Goal: Task Accomplishment & Management: Complete application form

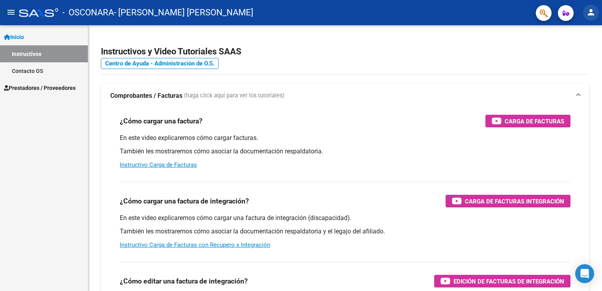
click at [590, 16] on mat-icon "person" at bounding box center [590, 11] width 9 height 9
click at [581, 31] on button "person Mi Perfil" at bounding box center [574, 33] width 48 height 19
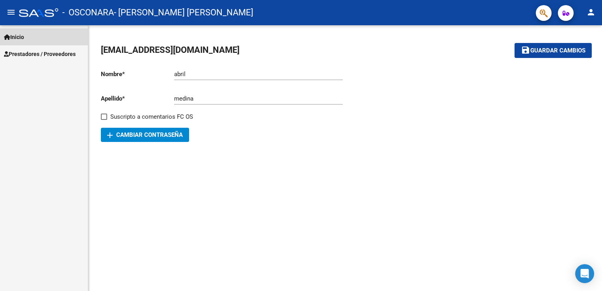
click at [22, 30] on link "Inicio" at bounding box center [44, 36] width 88 height 17
click at [47, 54] on span "Prestadores / Proveedores" at bounding box center [40, 54] width 72 height 9
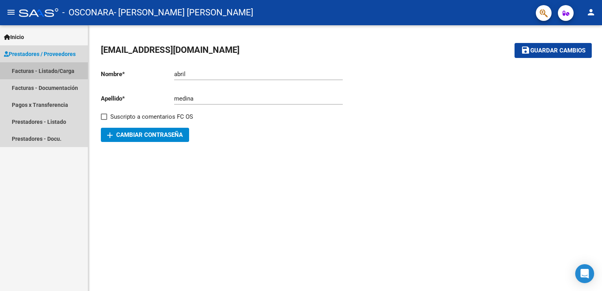
click at [45, 66] on link "Facturas - Listado/Carga" at bounding box center [44, 70] width 88 height 17
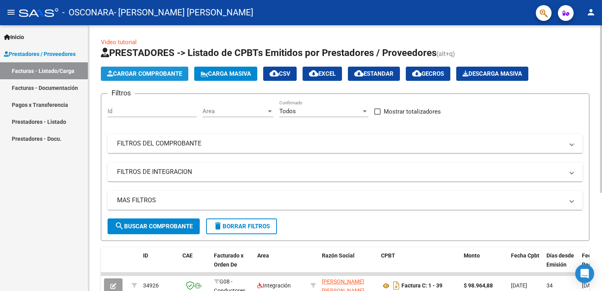
click at [126, 75] on span "Cargar Comprobante" at bounding box center [144, 73] width 75 height 7
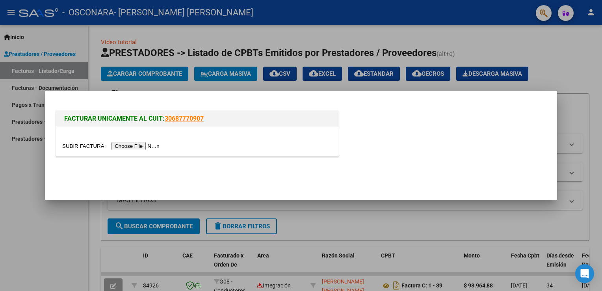
click at [123, 144] on input "file" at bounding box center [112, 146] width 100 height 8
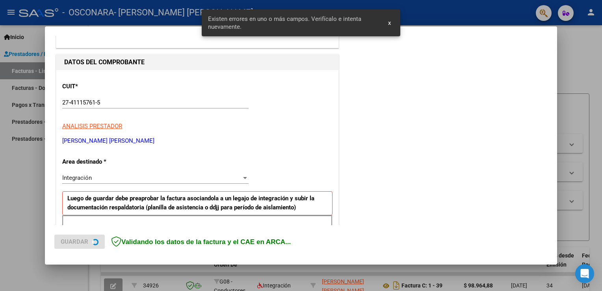
scroll to position [164, 0]
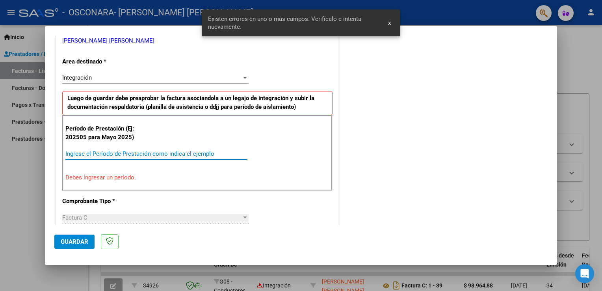
click at [105, 151] on input "Ingrese el Período de Prestación como indica el ejemplo" at bounding box center [156, 153] width 182 height 7
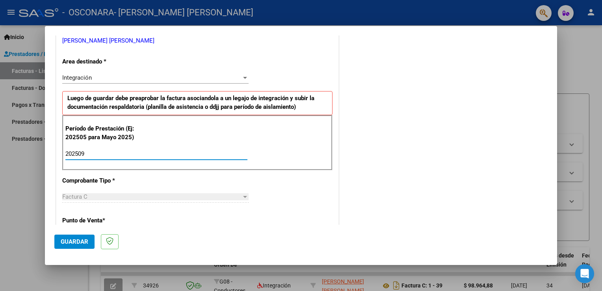
type input "202509"
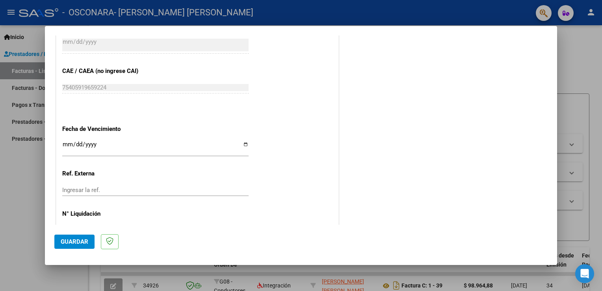
scroll to position [503, 0]
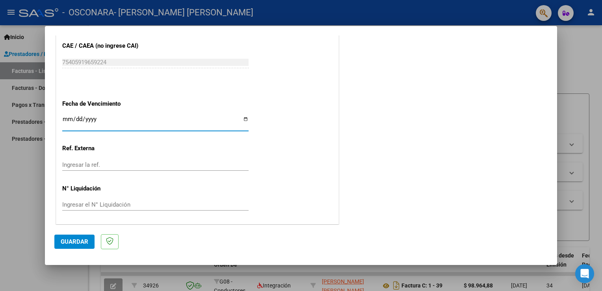
click at [246, 118] on input "Ingresar la fecha" at bounding box center [155, 122] width 186 height 13
type input "2025-10-16"
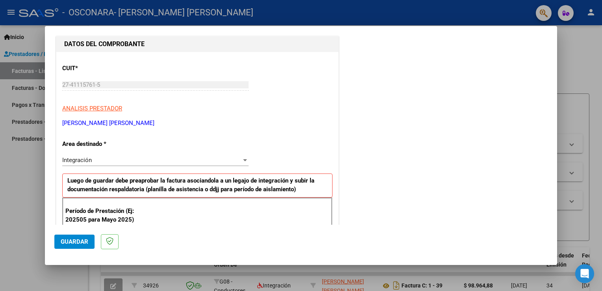
scroll to position [81, 0]
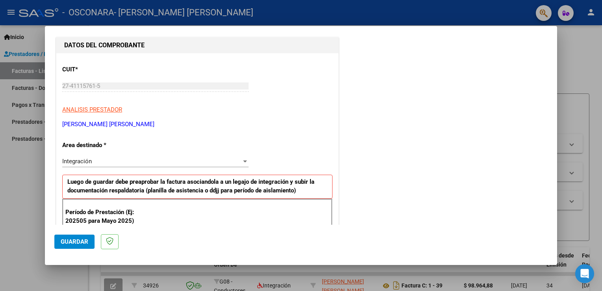
click at [241, 161] on div at bounding box center [244, 161] width 7 height 6
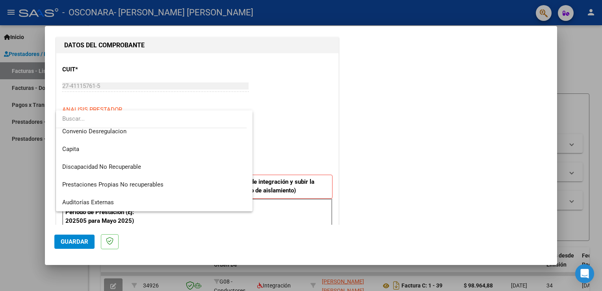
scroll to position [0, 0]
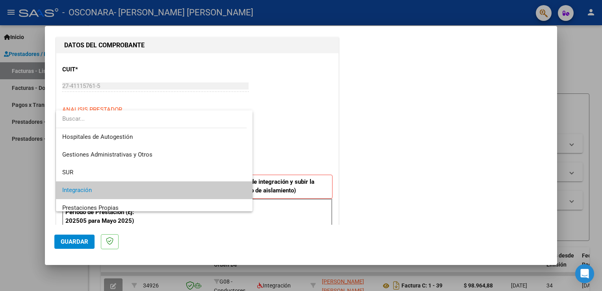
click at [328, 120] on div at bounding box center [301, 145] width 602 height 291
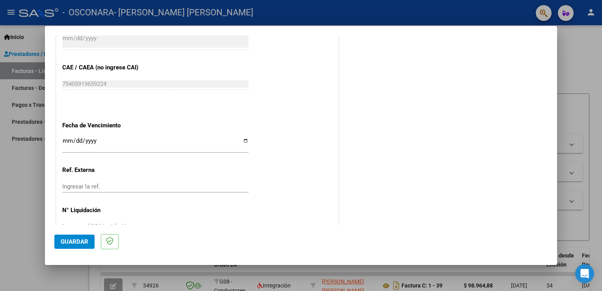
scroll to position [503, 0]
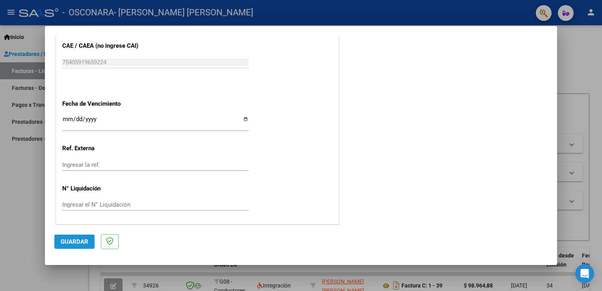
click at [79, 234] on button "Guardar" at bounding box center [74, 241] width 40 height 14
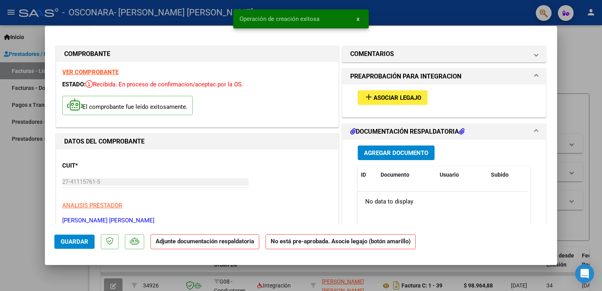
click at [364, 100] on mat-icon "add" at bounding box center [368, 96] width 9 height 9
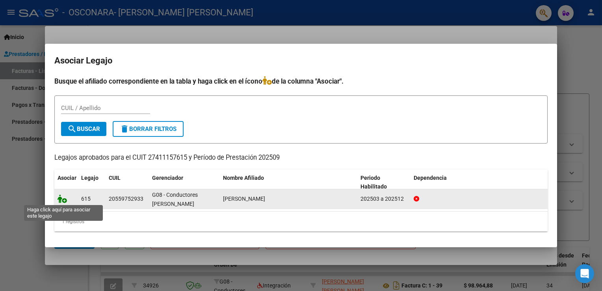
click at [61, 199] on icon at bounding box center [61, 198] width 9 height 9
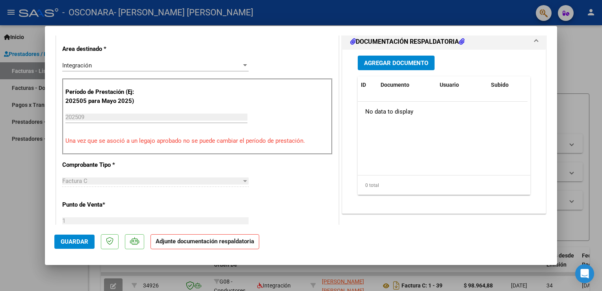
scroll to position [189, 0]
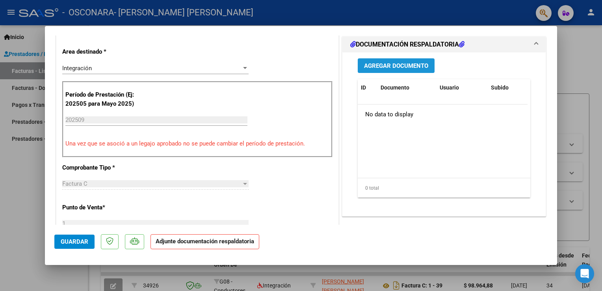
click at [404, 63] on span "Agregar Documento" at bounding box center [396, 65] width 64 height 7
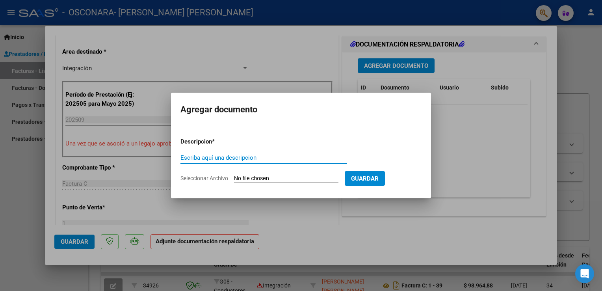
click at [258, 179] on input "Seleccionar Archivo" at bounding box center [286, 178] width 104 height 7
type input "C:\fakepath\Asistencia.pdf"
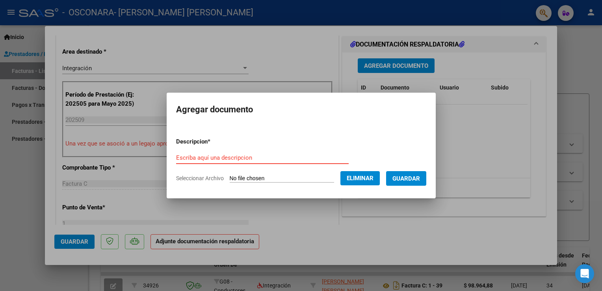
click at [197, 156] on input "Escriba aquí una descripcion" at bounding box center [262, 157] width 172 height 7
type input "Asistencia"
click at [420, 176] on span "Guardar" at bounding box center [406, 178] width 28 height 7
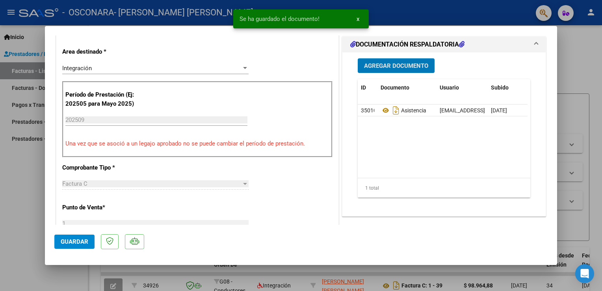
click at [388, 63] on span "Agregar Documento" at bounding box center [396, 65] width 64 height 7
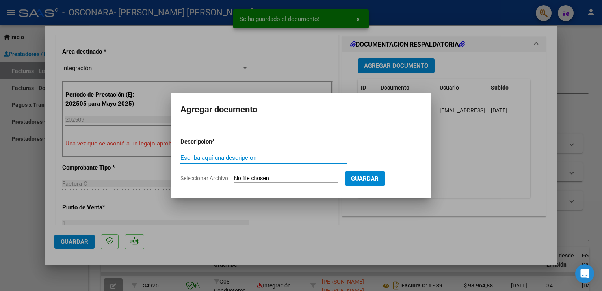
click at [214, 178] on span "Seleccionar Archivo" at bounding box center [204, 178] width 48 height 6
click at [234, 178] on input "Seleccionar Archivo" at bounding box center [286, 178] width 104 height 7
type input "C:\fakepath\27411157615_011_00001_00000045.pdf"
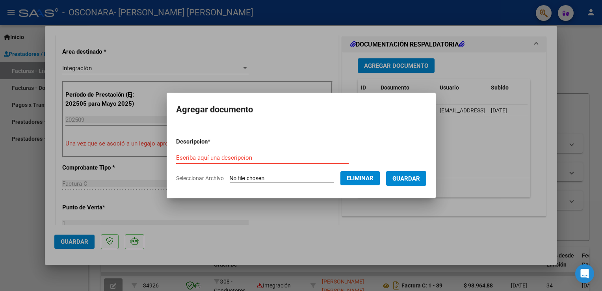
click at [184, 155] on input "Escriba aquí una descripcion" at bounding box center [262, 157] width 172 height 7
type input "Factura"
click at [425, 172] on button "Guardar" at bounding box center [406, 178] width 40 height 15
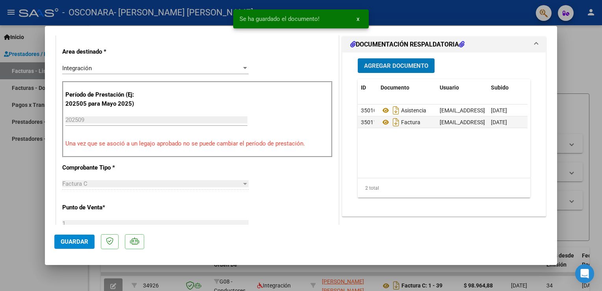
click at [389, 66] on span "Agregar Documento" at bounding box center [396, 65] width 64 height 7
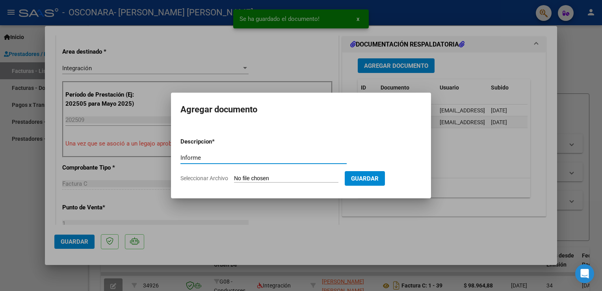
type input "Informe"
click at [222, 178] on span "Seleccionar Archivo" at bounding box center [204, 178] width 48 height 6
click at [234, 178] on input "Seleccionar Archivo" at bounding box center [286, 178] width 104 height 7
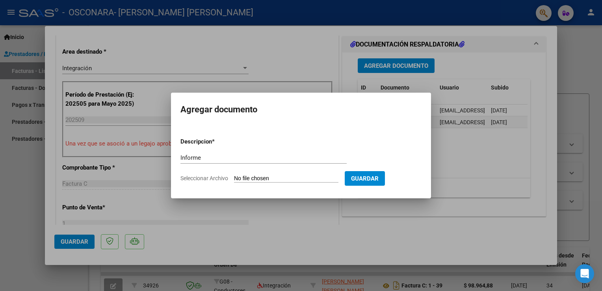
type input "C:\fakepath\INFORME_MENSUAL-editable.pdf"
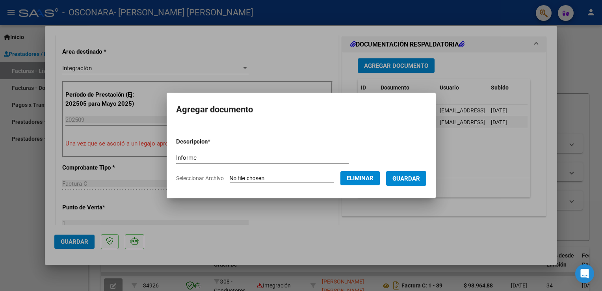
click at [419, 175] on span "Guardar" at bounding box center [406, 178] width 28 height 7
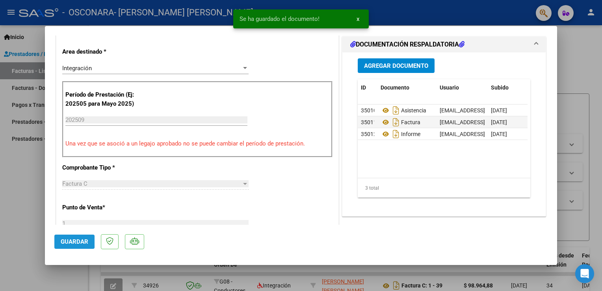
click at [59, 241] on button "Guardar" at bounding box center [74, 241] width 40 height 14
click at [575, 59] on div at bounding box center [301, 145] width 602 height 291
type input "$ 0,00"
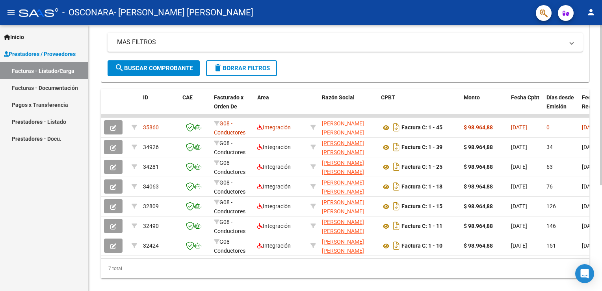
scroll to position [158, 0]
click at [601, 190] on html "menu - OSCONARA - MEDINA MARIA ABRIL person Inicio Instructivos Contacto OS Pre…" at bounding box center [301, 145] width 602 height 291
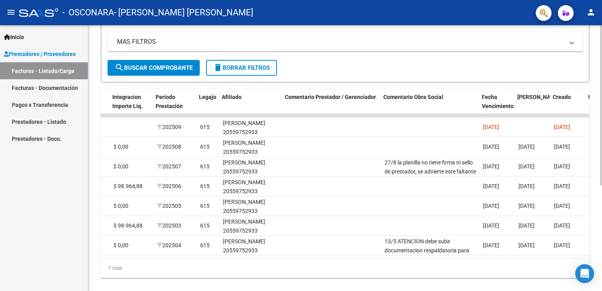
scroll to position [0, 971]
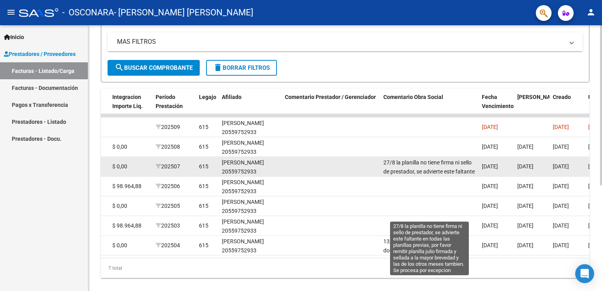
click at [440, 163] on span "27/8 la planilla no tiene firma ni sello de prestador, se advierte este faltant…" at bounding box center [428, 189] width 91 height 60
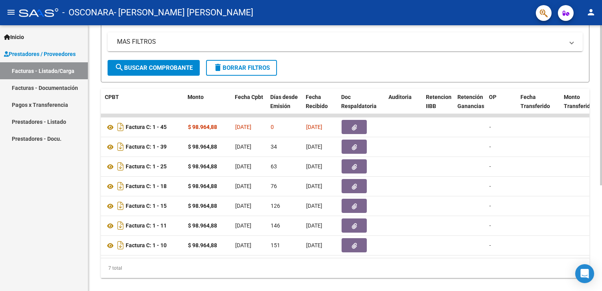
scroll to position [0, 274]
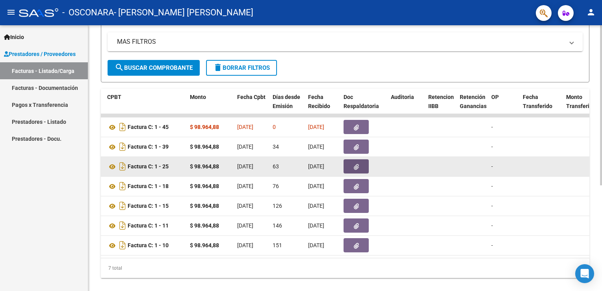
click at [360, 168] on button "button" at bounding box center [355, 166] width 25 height 14
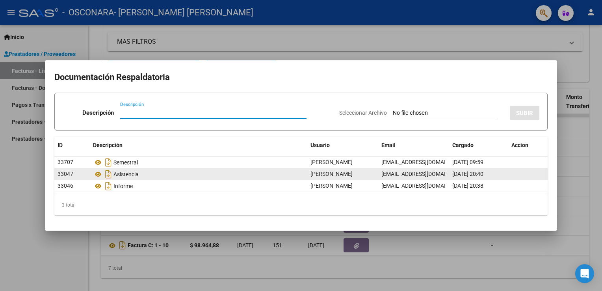
click at [134, 171] on div "Asistencia" at bounding box center [198, 174] width 211 height 13
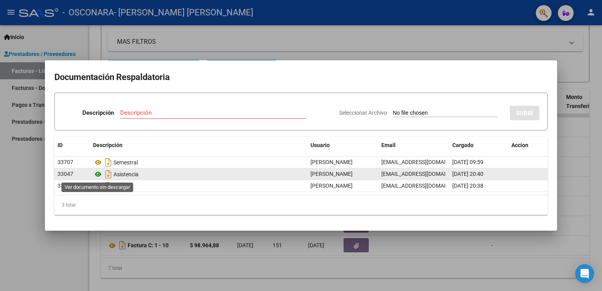
click at [96, 174] on icon at bounding box center [98, 173] width 10 height 9
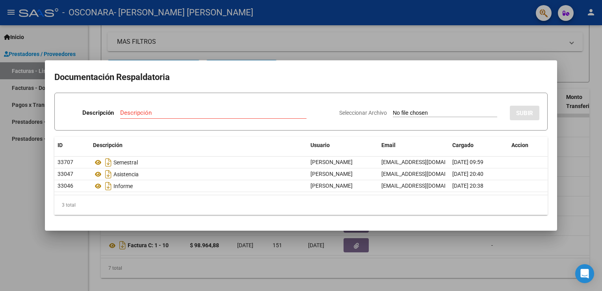
click at [59, 270] on div at bounding box center [301, 145] width 602 height 291
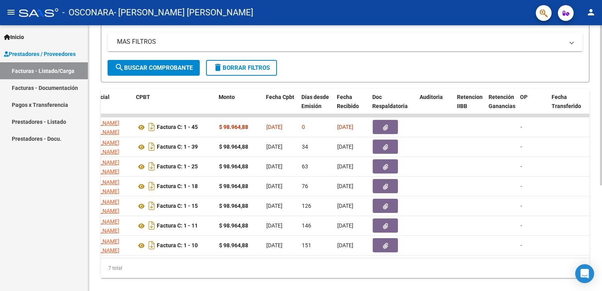
scroll to position [0, 215]
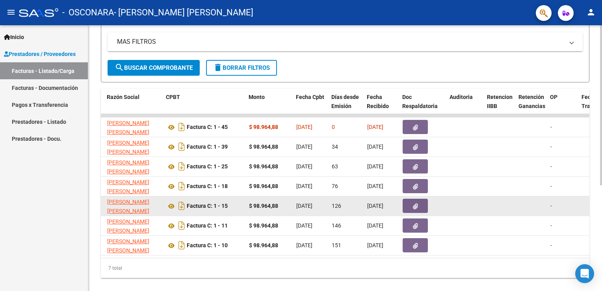
click at [409, 201] on button "button" at bounding box center [414, 205] width 25 height 14
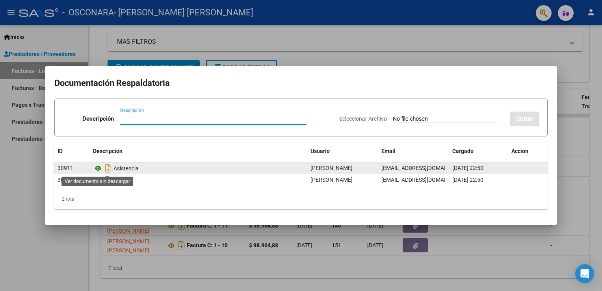
click at [97, 170] on icon at bounding box center [98, 167] width 10 height 9
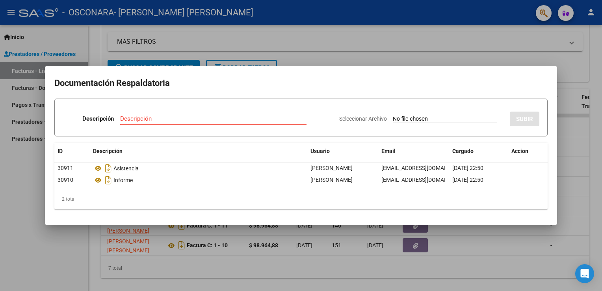
click at [526, 46] on div at bounding box center [301, 145] width 602 height 291
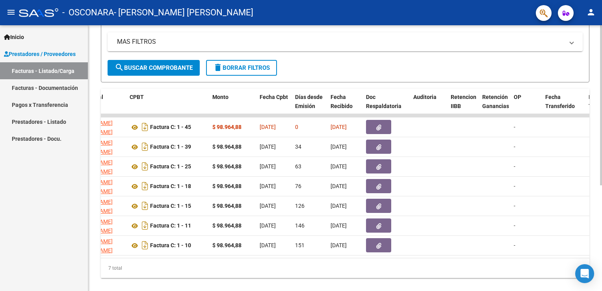
scroll to position [0, 250]
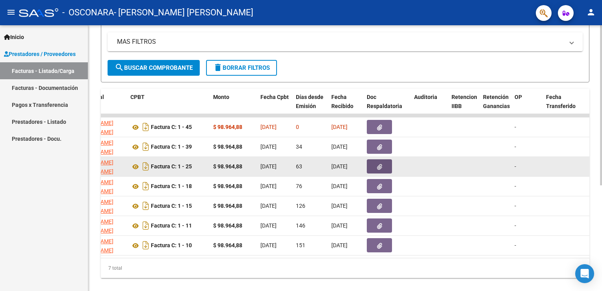
click at [382, 167] on button "button" at bounding box center [379, 166] width 25 height 14
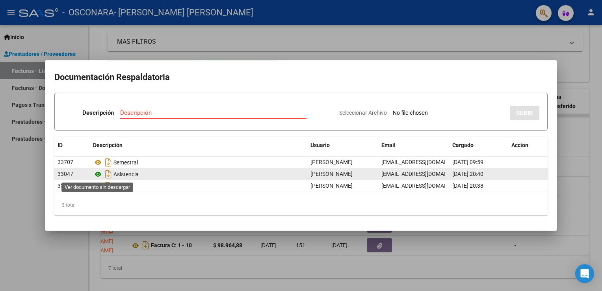
click at [96, 173] on icon at bounding box center [98, 173] width 10 height 9
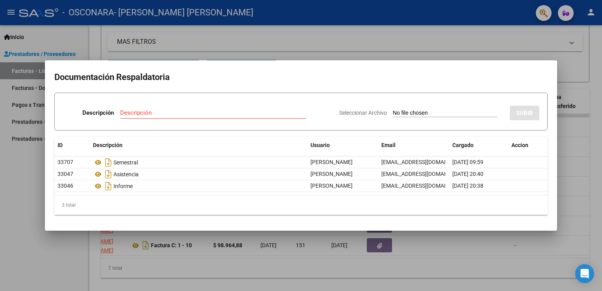
click at [415, 265] on div at bounding box center [301, 145] width 602 height 291
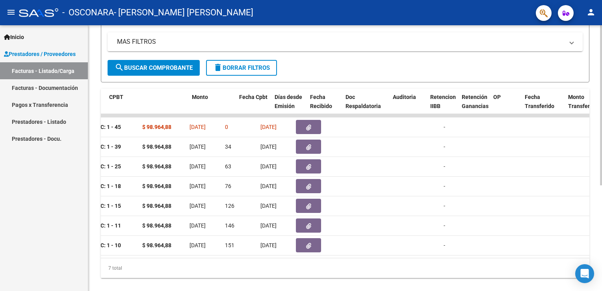
scroll to position [0, 261]
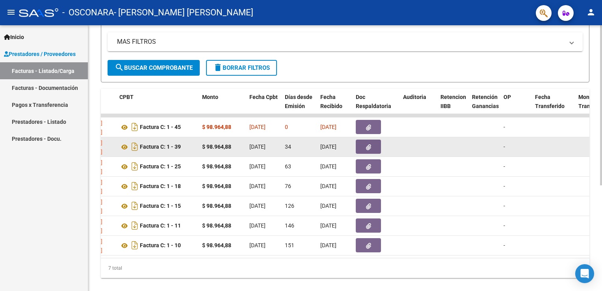
click at [366, 145] on icon "button" at bounding box center [368, 147] width 5 height 6
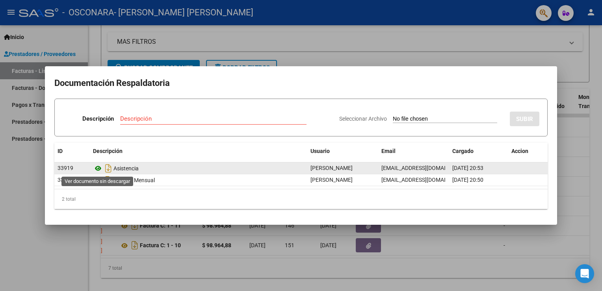
click at [101, 168] on icon at bounding box center [98, 167] width 10 height 9
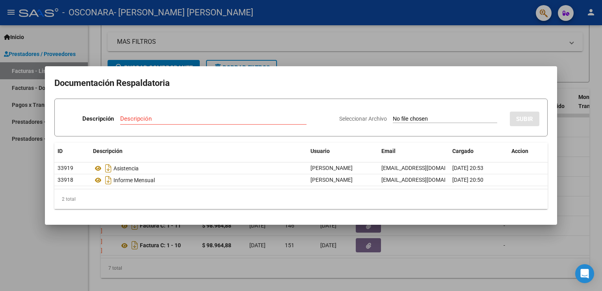
click at [371, 25] on div at bounding box center [301, 145] width 602 height 291
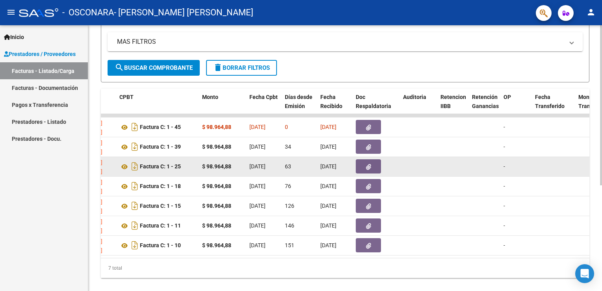
click at [361, 166] on button "button" at bounding box center [367, 166] width 25 height 14
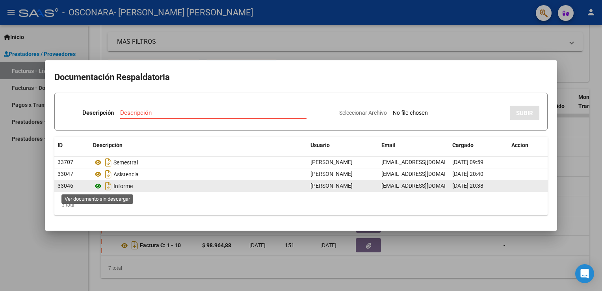
click at [98, 185] on icon at bounding box center [98, 185] width 10 height 9
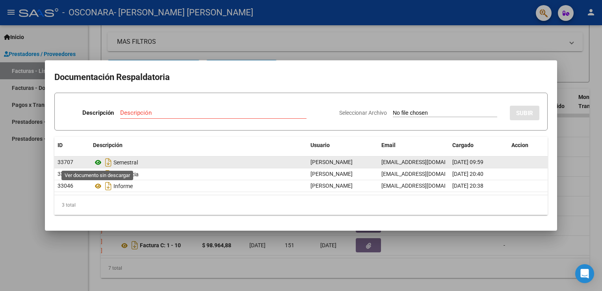
click at [100, 164] on icon at bounding box center [98, 161] width 10 height 9
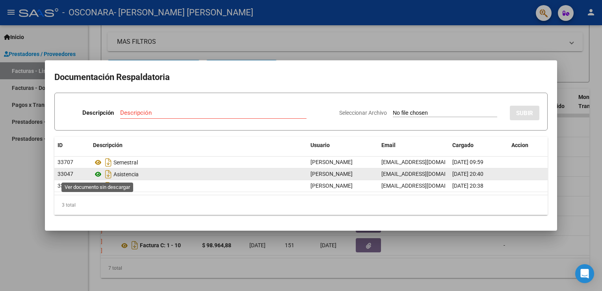
click at [99, 175] on icon at bounding box center [98, 173] width 10 height 9
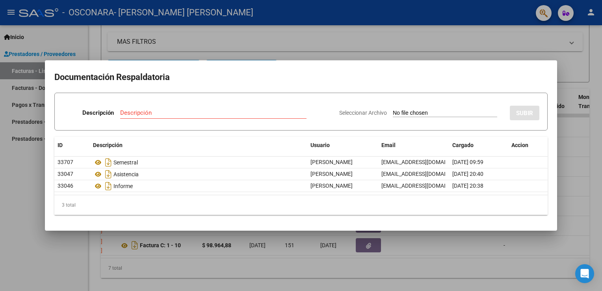
click at [480, 20] on div at bounding box center [301, 145] width 602 height 291
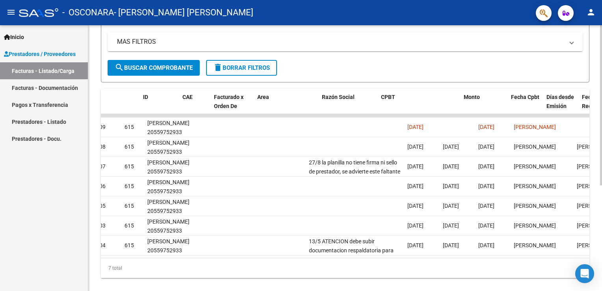
scroll to position [0, 0]
